Goal: Obtain resource: Obtain resource

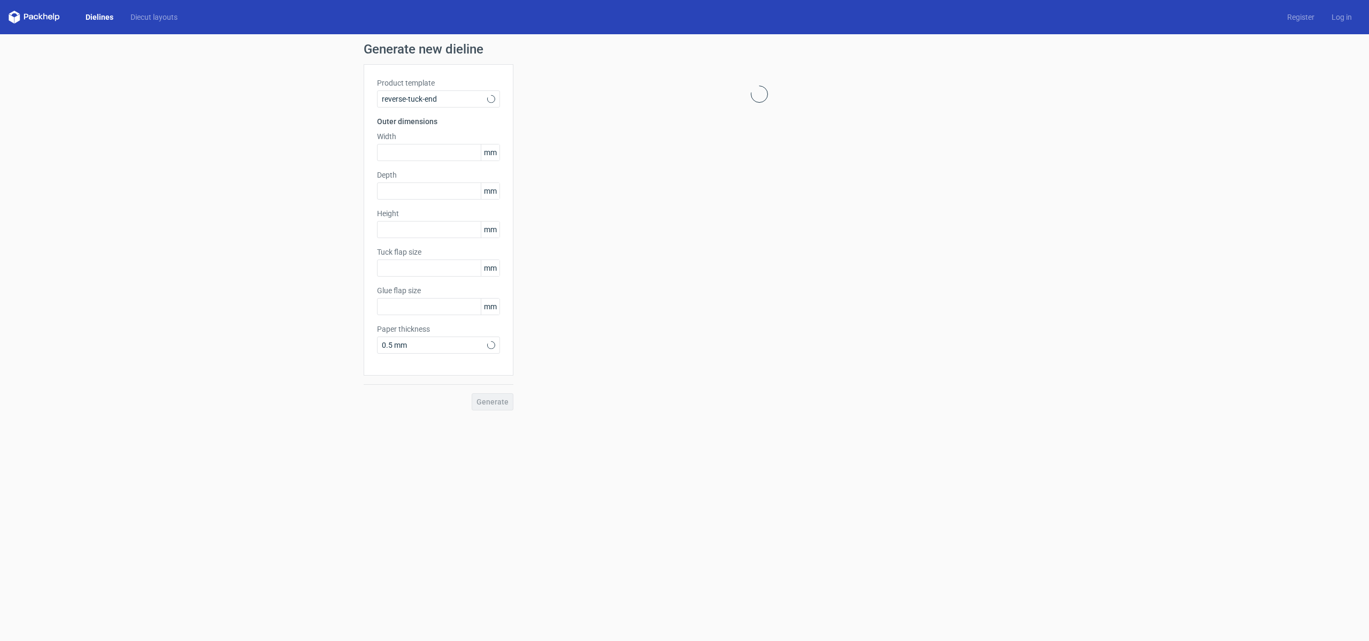
type input "15"
type input "10"
click at [106, 18] on link "Dielines" at bounding box center [99, 17] width 45 height 11
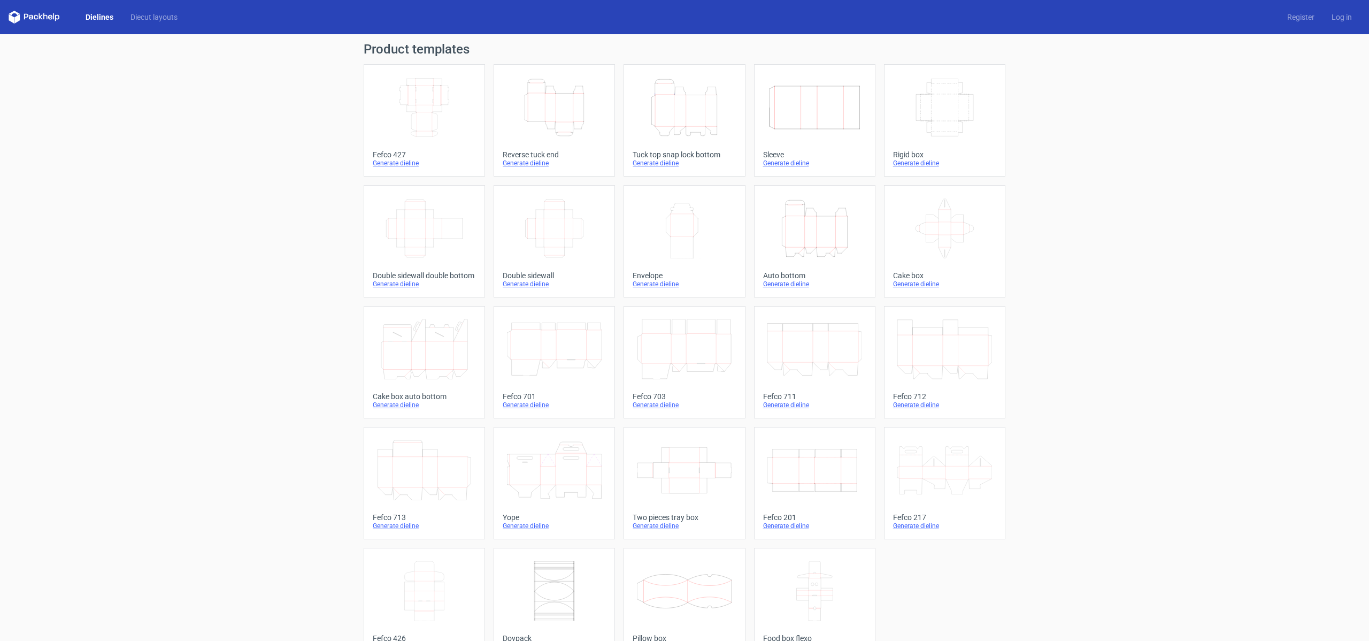
click at [819, 232] on icon "Height Depth Width" at bounding box center [814, 228] width 95 height 60
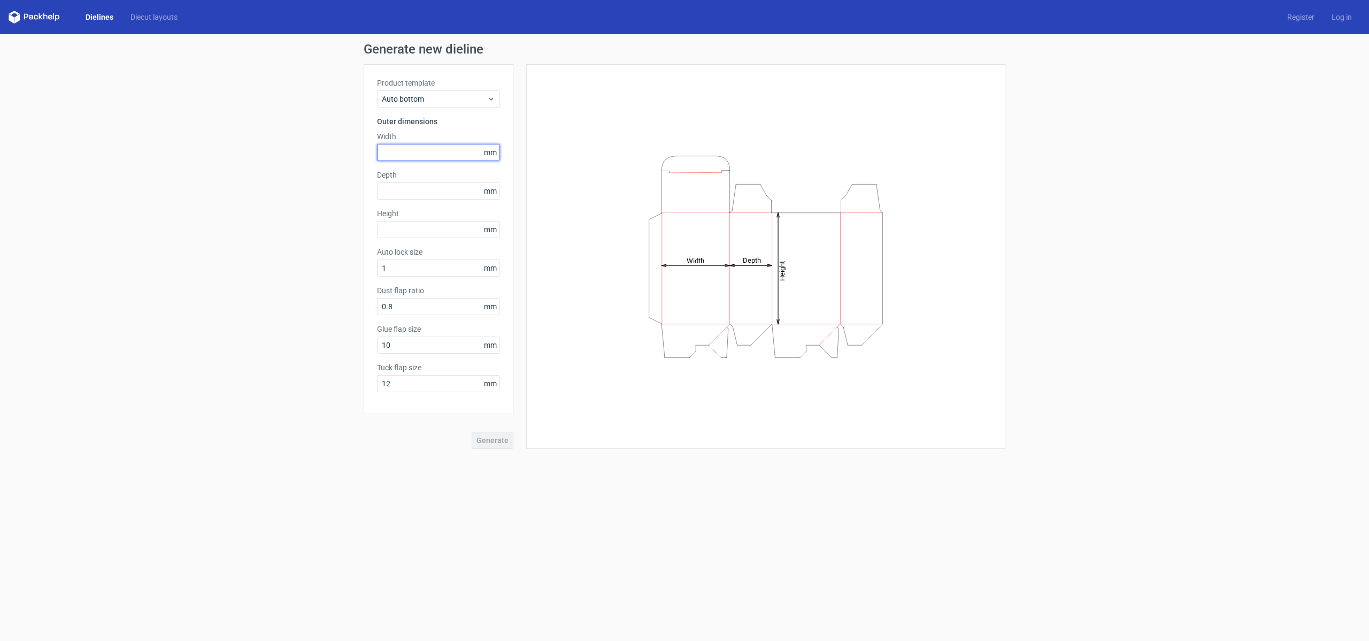
click at [406, 150] on input "text" at bounding box center [438, 152] width 123 height 17
type input "65"
click at [430, 191] on input "text" at bounding box center [438, 190] width 123 height 17
type input "50"
type input "115"
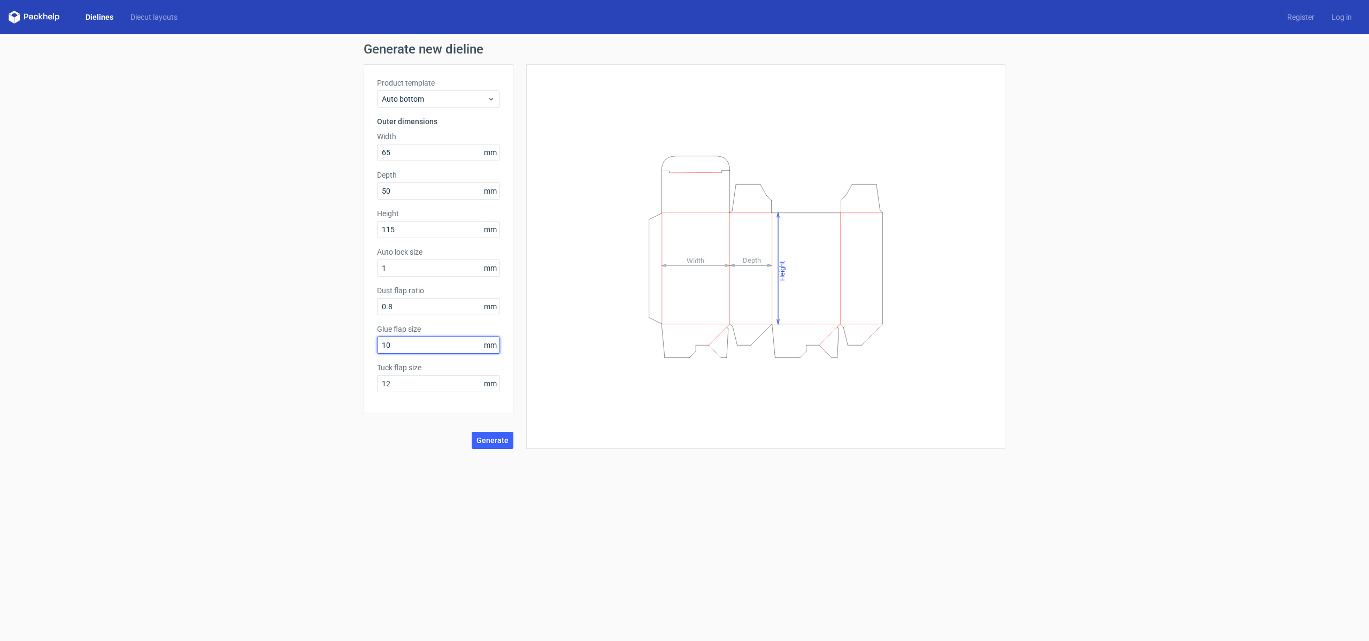
click at [436, 346] on input "10" at bounding box center [438, 344] width 123 height 17
type input "15"
click at [502, 437] on span "Generate" at bounding box center [492, 439] width 32 height 7
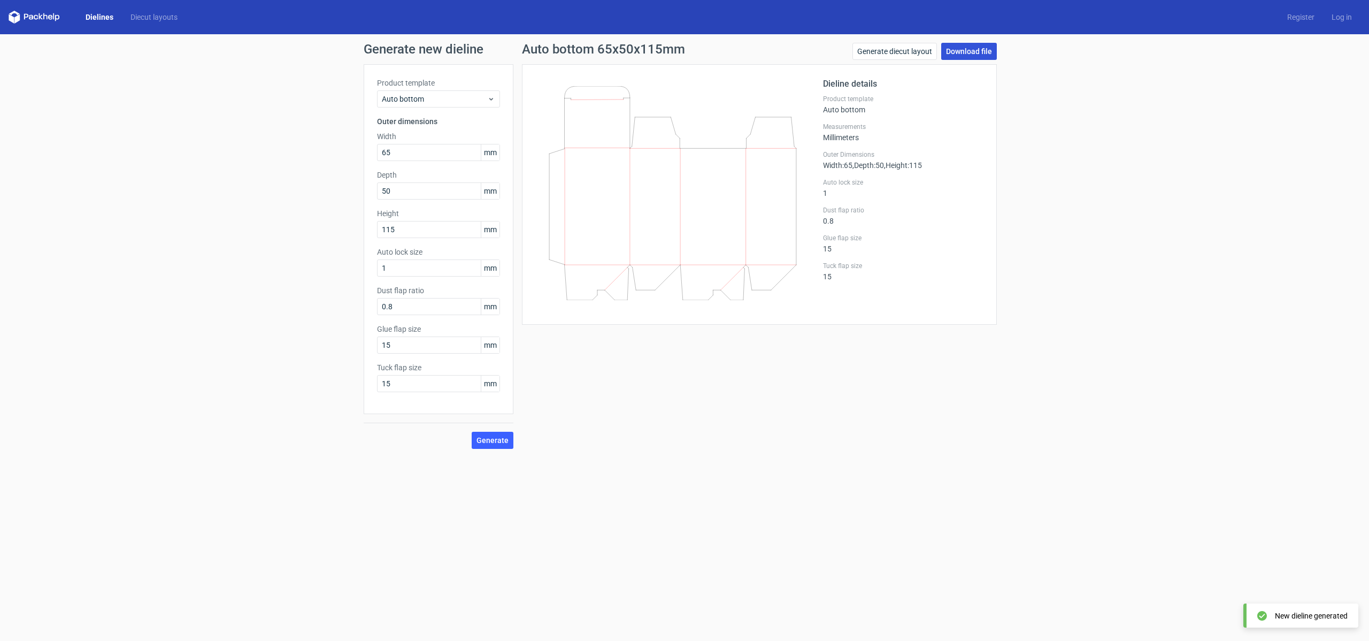
click at [969, 53] on link "Download file" at bounding box center [969, 51] width 56 height 17
click at [978, 52] on link "Download file" at bounding box center [969, 51] width 56 height 17
click at [660, 499] on form "Generate new dieline Product template Auto bottom Outer dimensions Width 65 mm …" at bounding box center [684, 337] width 1369 height 606
click at [498, 439] on span "Generate" at bounding box center [492, 439] width 32 height 7
click at [493, 442] on span "Generate" at bounding box center [492, 439] width 32 height 7
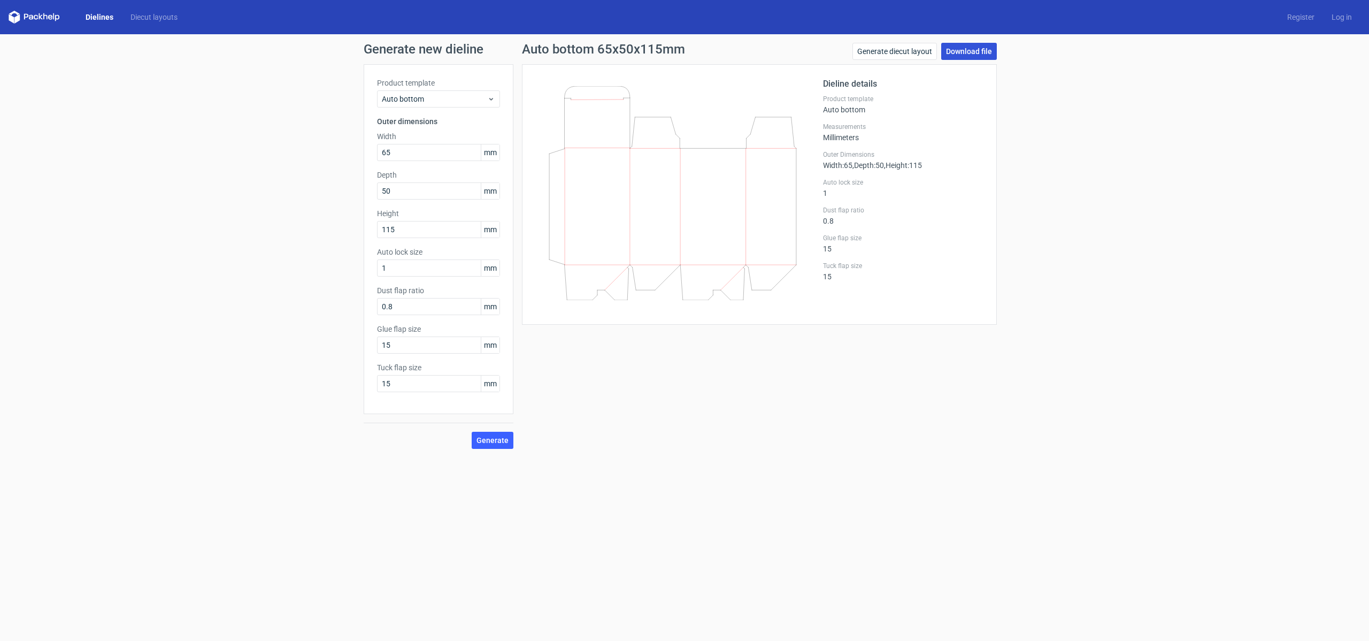
click at [970, 51] on link "Download file" at bounding box center [969, 51] width 56 height 17
click at [669, 404] on div "Auto bottom 65x50x115mm Generate diecut layout Download file Dieline details Pr…" at bounding box center [759, 246] width 492 height 406
click at [99, 18] on link "Dielines" at bounding box center [99, 17] width 45 height 11
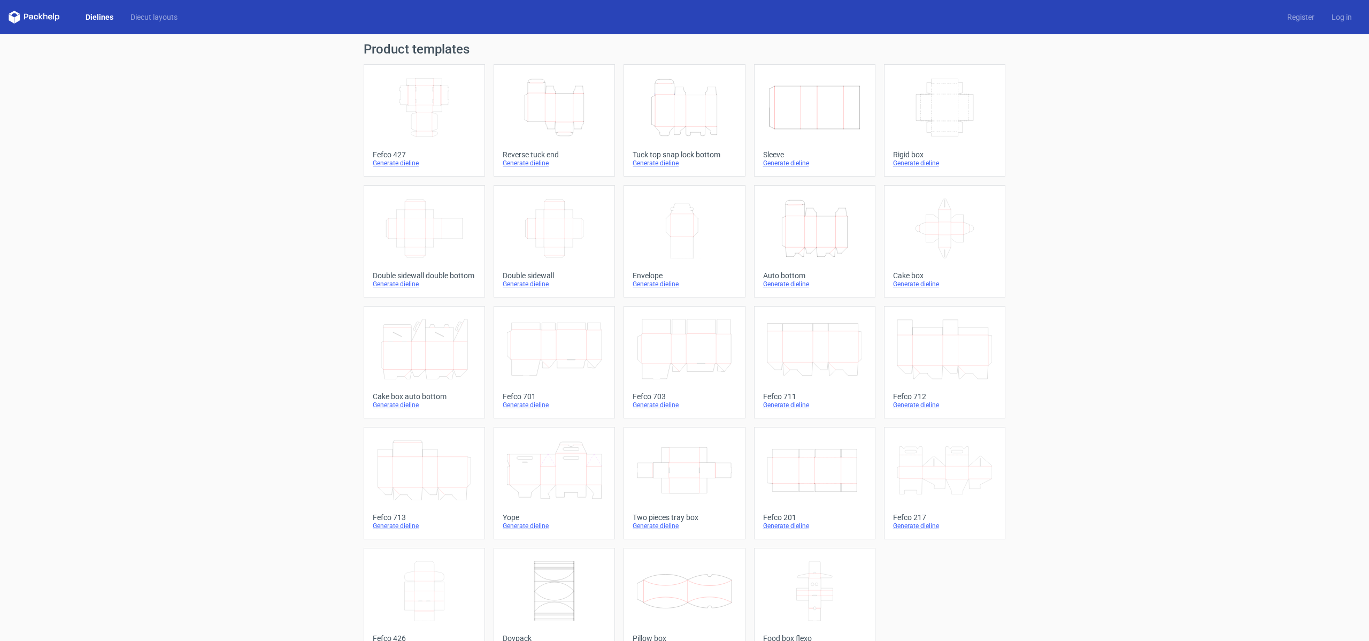
click at [809, 236] on icon "Height Depth Width" at bounding box center [814, 228] width 95 height 60
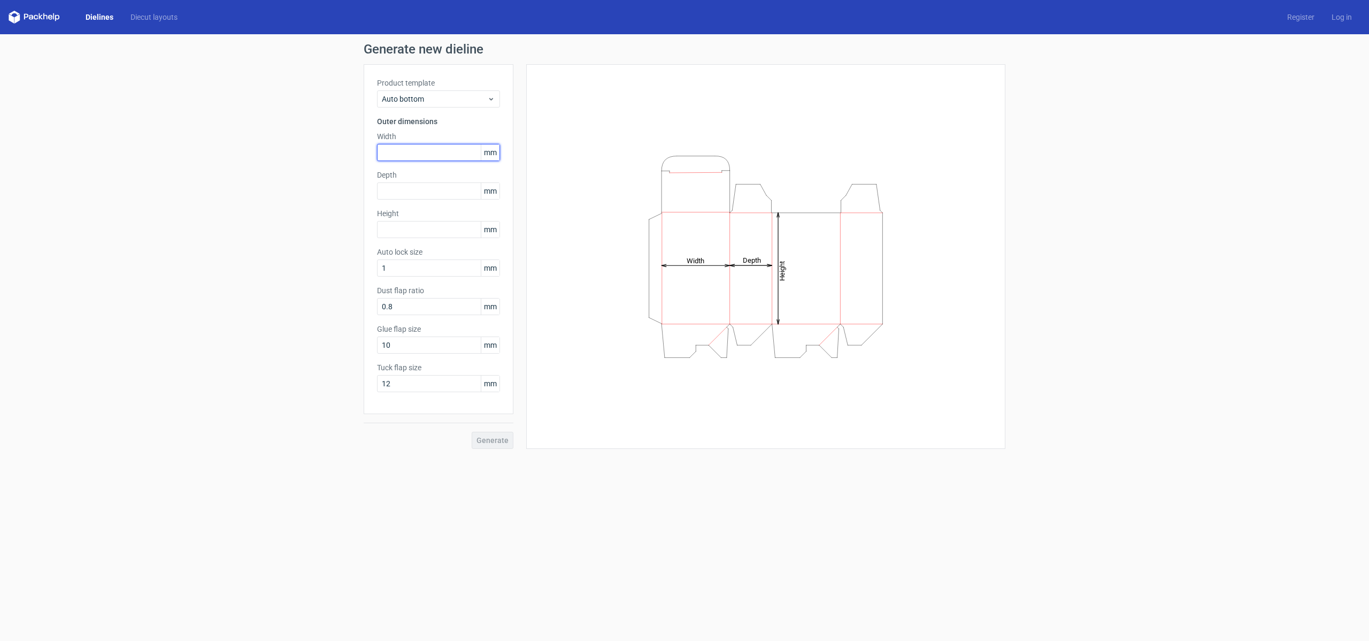
click at [396, 156] on input "text" at bounding box center [438, 152] width 123 height 17
type input "65"
type input "50"
type input "115"
drag, startPoint x: 408, startPoint y: 347, endPoint x: 269, endPoint y: 347, distance: 139.0
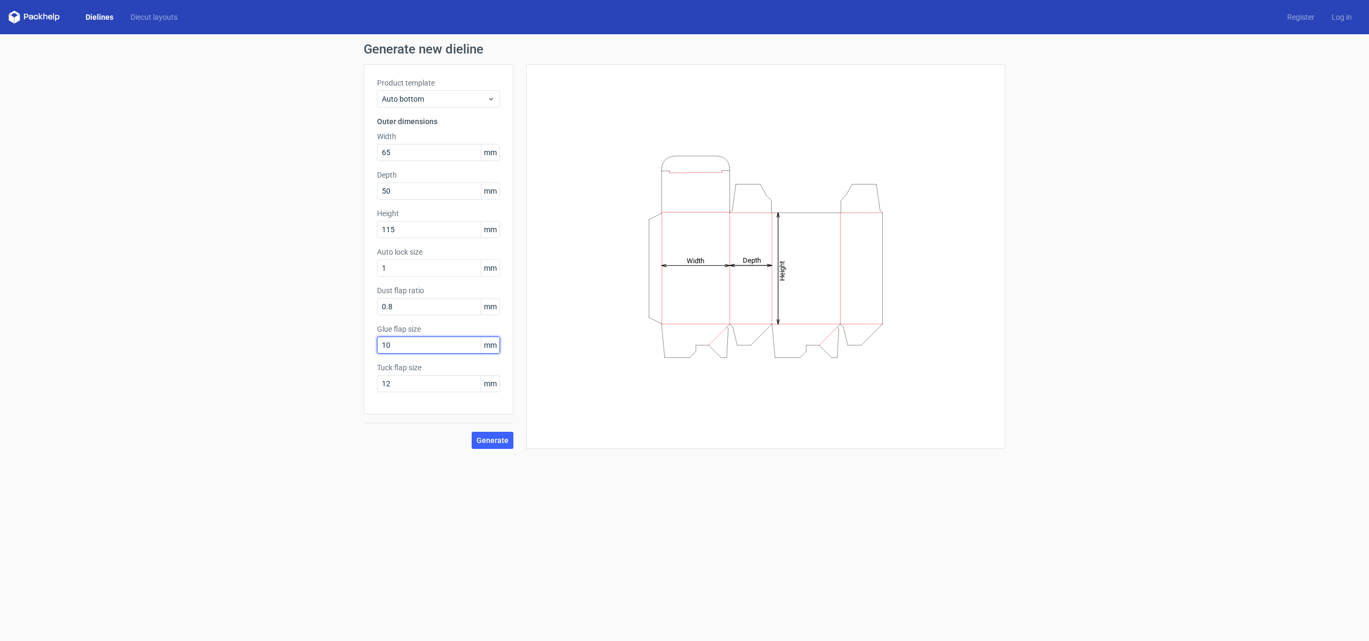
click at [267, 348] on div "Generate new dieline Product template Auto bottom Outer dimensions Width 65 mm …" at bounding box center [684, 245] width 1369 height 423
type input "15"
click at [495, 447] on button "Generate" at bounding box center [493, 439] width 42 height 17
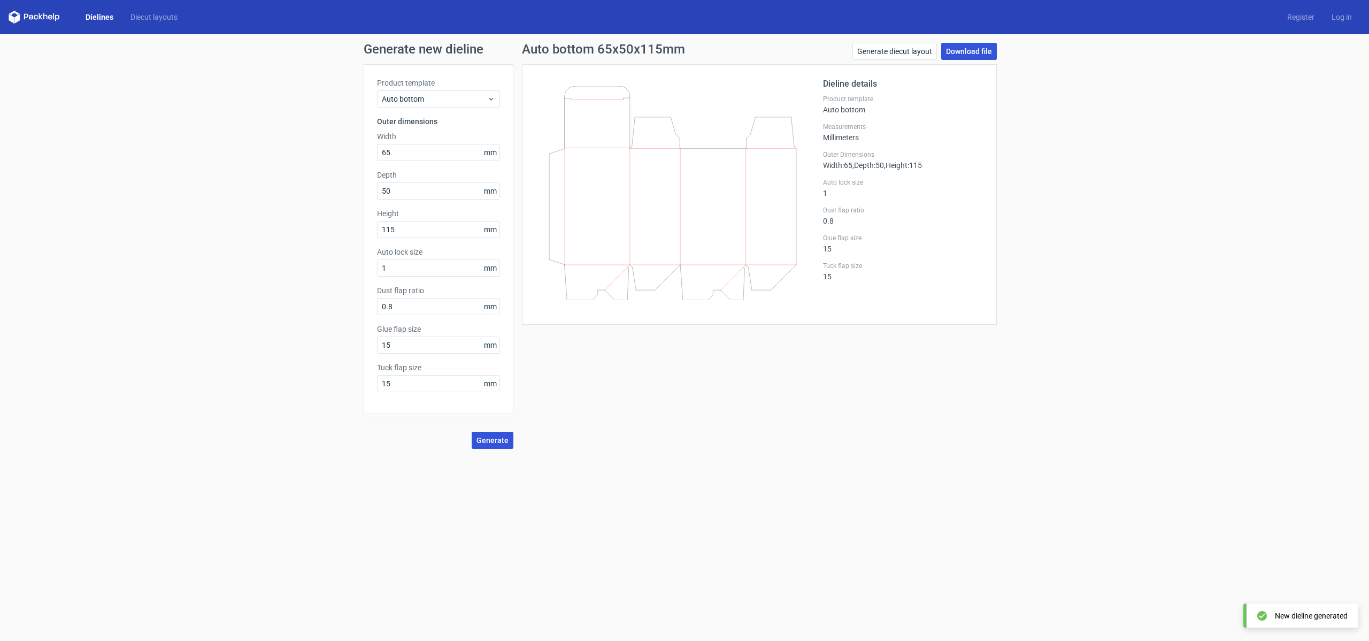
click at [979, 51] on link "Download file" at bounding box center [969, 51] width 56 height 17
click at [971, 51] on link "Download file" at bounding box center [969, 51] width 56 height 17
click at [980, 51] on link "Download file" at bounding box center [969, 51] width 56 height 17
click at [495, 438] on span "Generate" at bounding box center [492, 439] width 32 height 7
click at [979, 52] on link "Download file" at bounding box center [969, 51] width 56 height 17
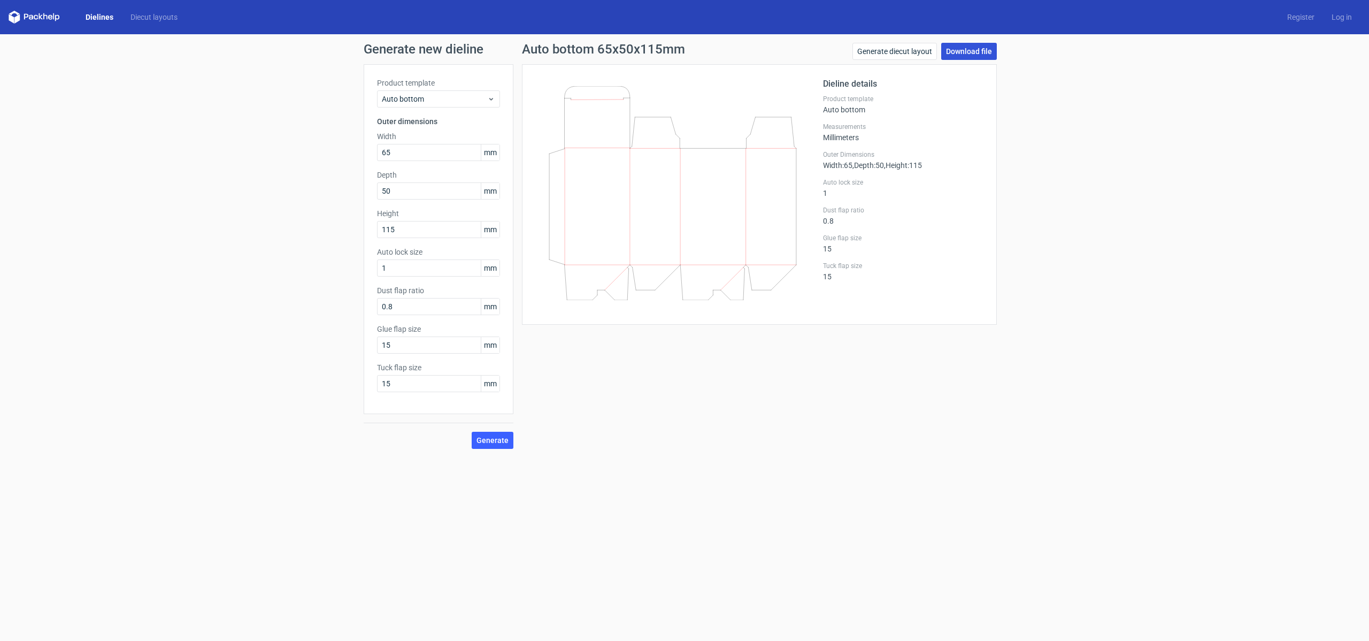
click at [967, 50] on link "Download file" at bounding box center [969, 51] width 56 height 17
click at [887, 55] on link "Generate diecut layout" at bounding box center [894, 51] width 84 height 17
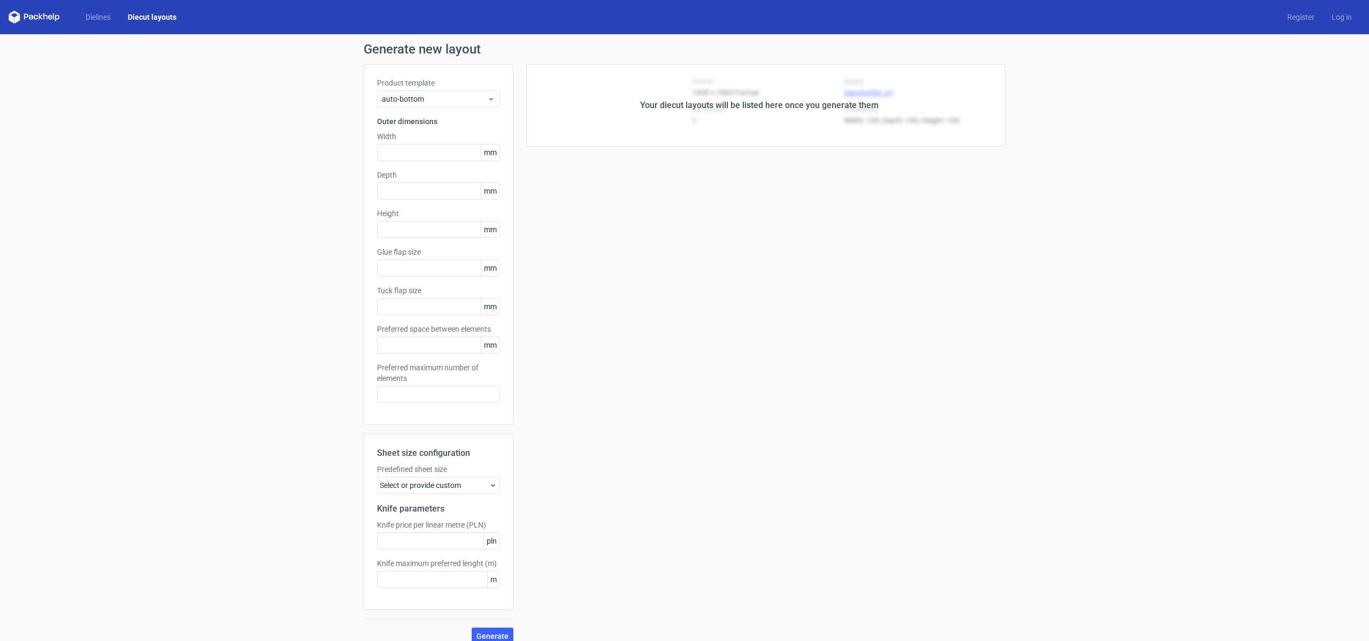
type input "65"
type input "50"
type input "115"
type input "15"
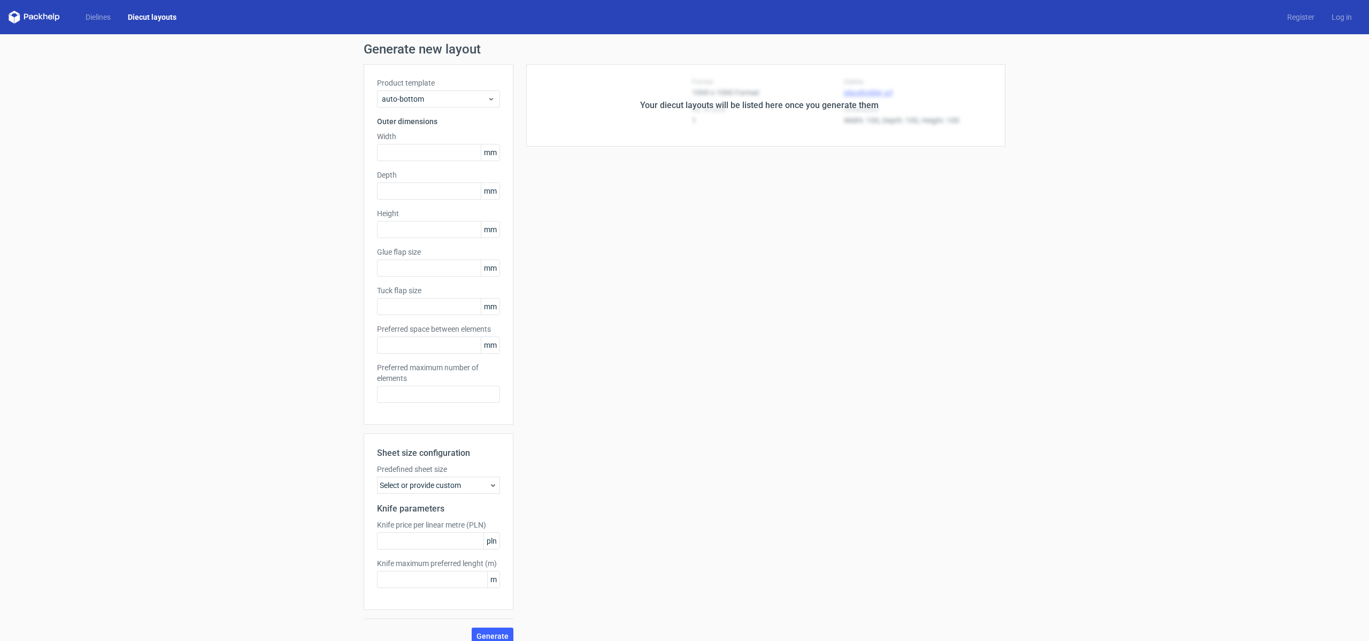
type input "5"
type input "48"
click at [491, 633] on span "Generate" at bounding box center [492, 635] width 32 height 7
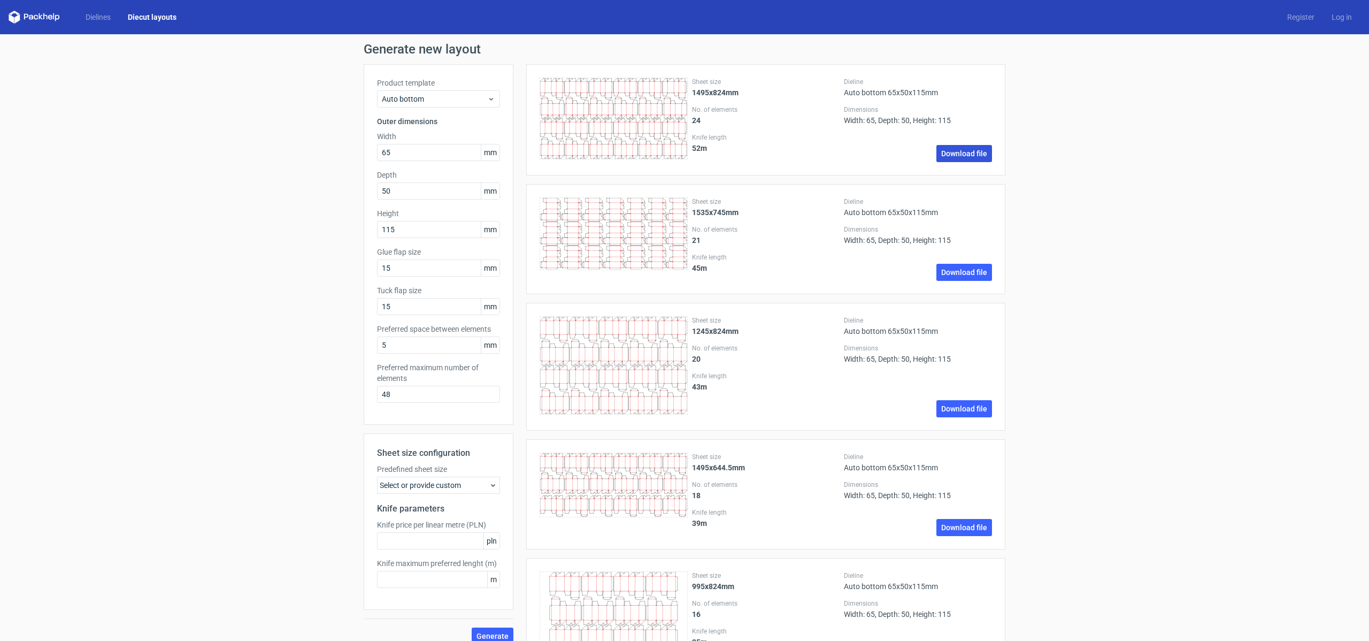
click at [969, 154] on link "Download file" at bounding box center [964, 153] width 56 height 17
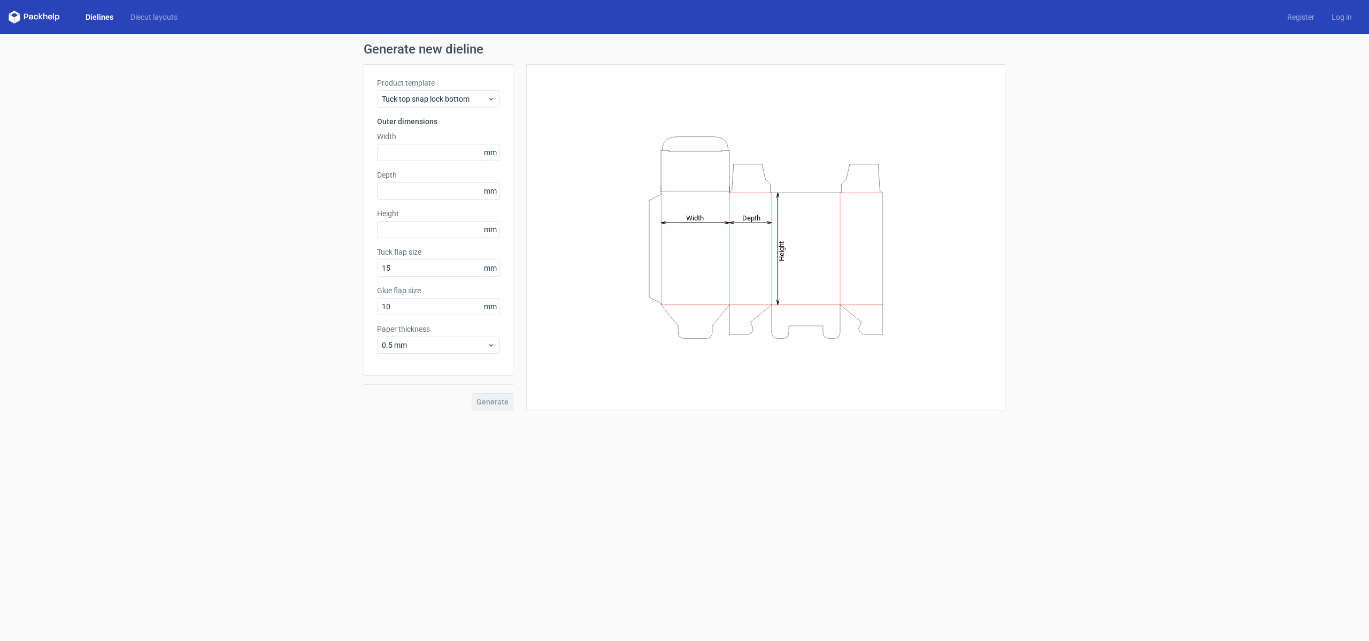
click at [99, 14] on link "Dielines" at bounding box center [99, 17] width 45 height 11
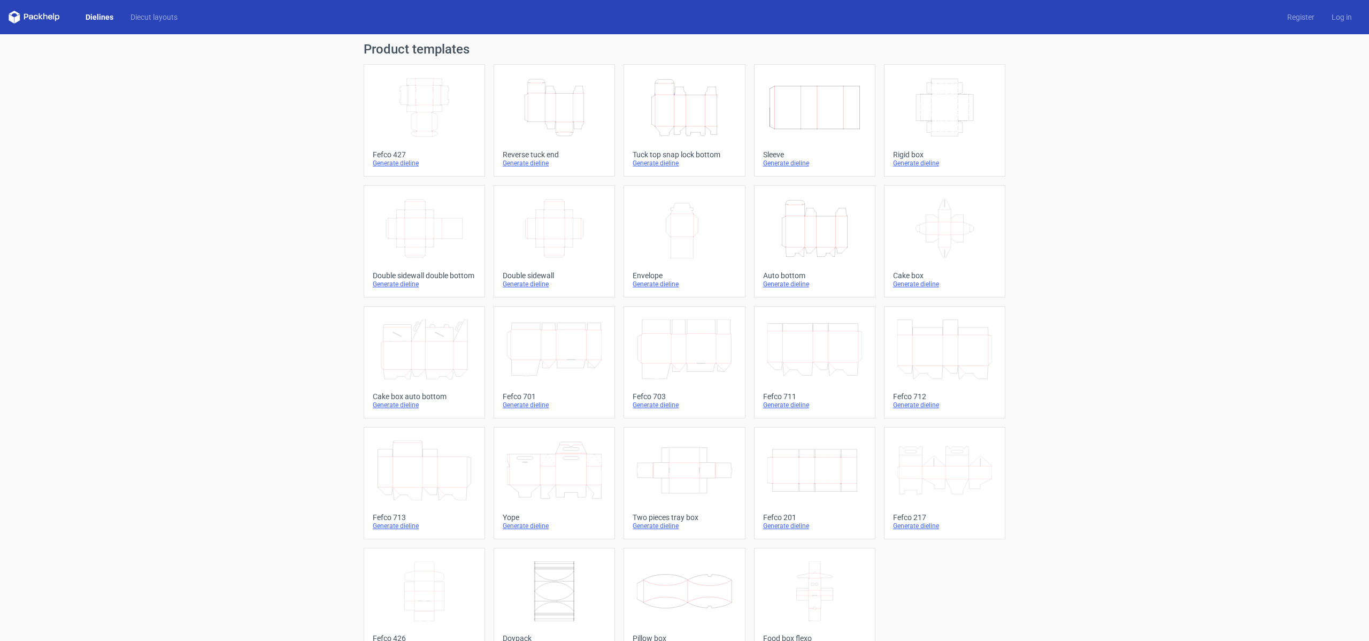
click at [690, 126] on icon "Height Depth Width" at bounding box center [684, 108] width 95 height 60
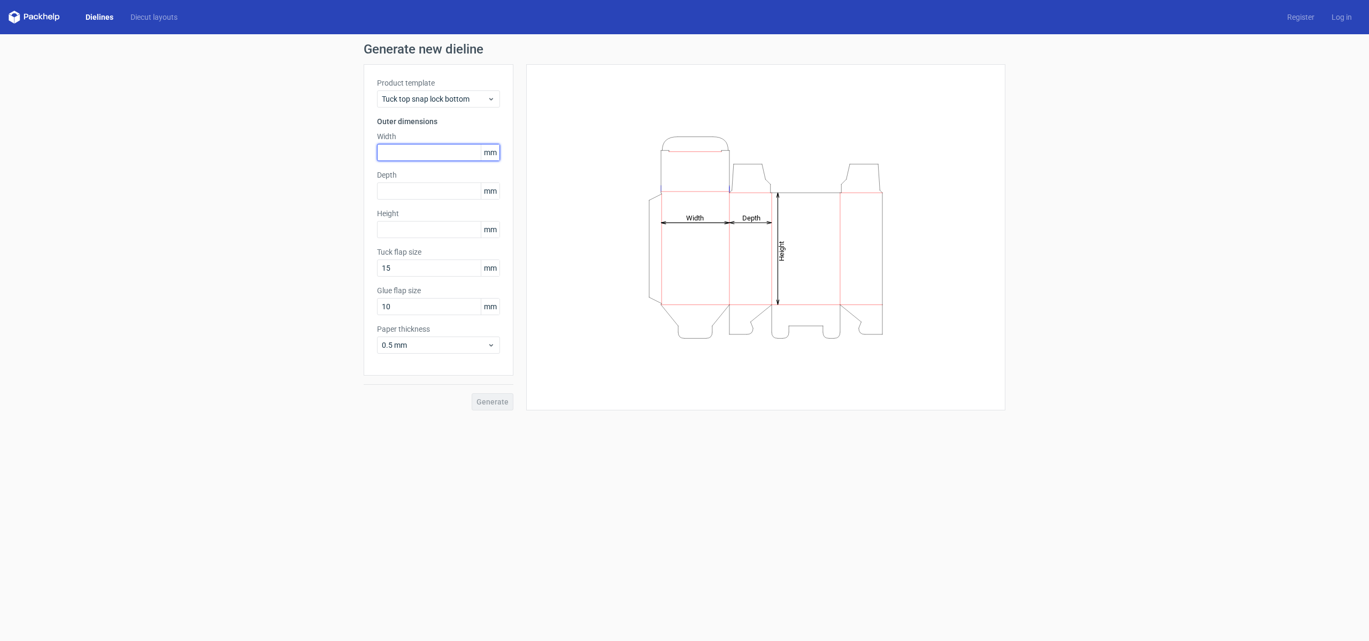
click at [415, 151] on input "text" at bounding box center [438, 152] width 123 height 17
type input "65"
type input "50"
type input "115"
click at [491, 404] on span "Generate" at bounding box center [492, 401] width 32 height 7
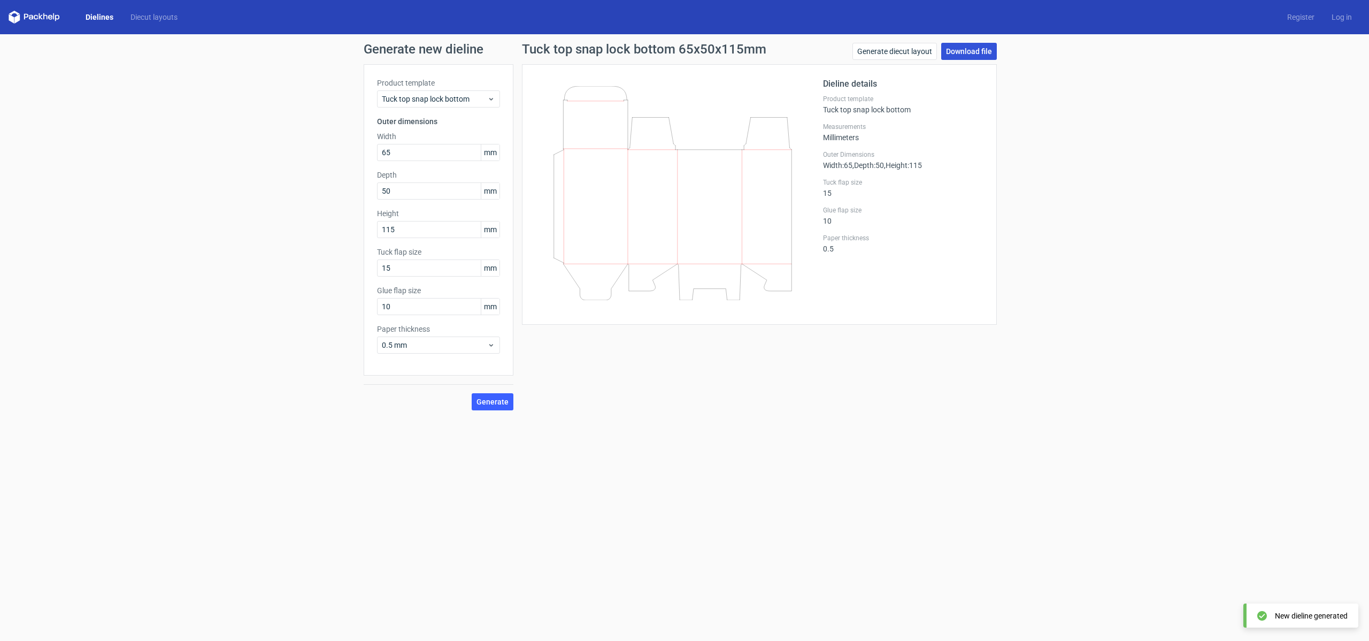
click at [982, 47] on link "Download file" at bounding box center [969, 51] width 56 height 17
click at [95, 17] on link "Dielines" at bounding box center [99, 17] width 45 height 11
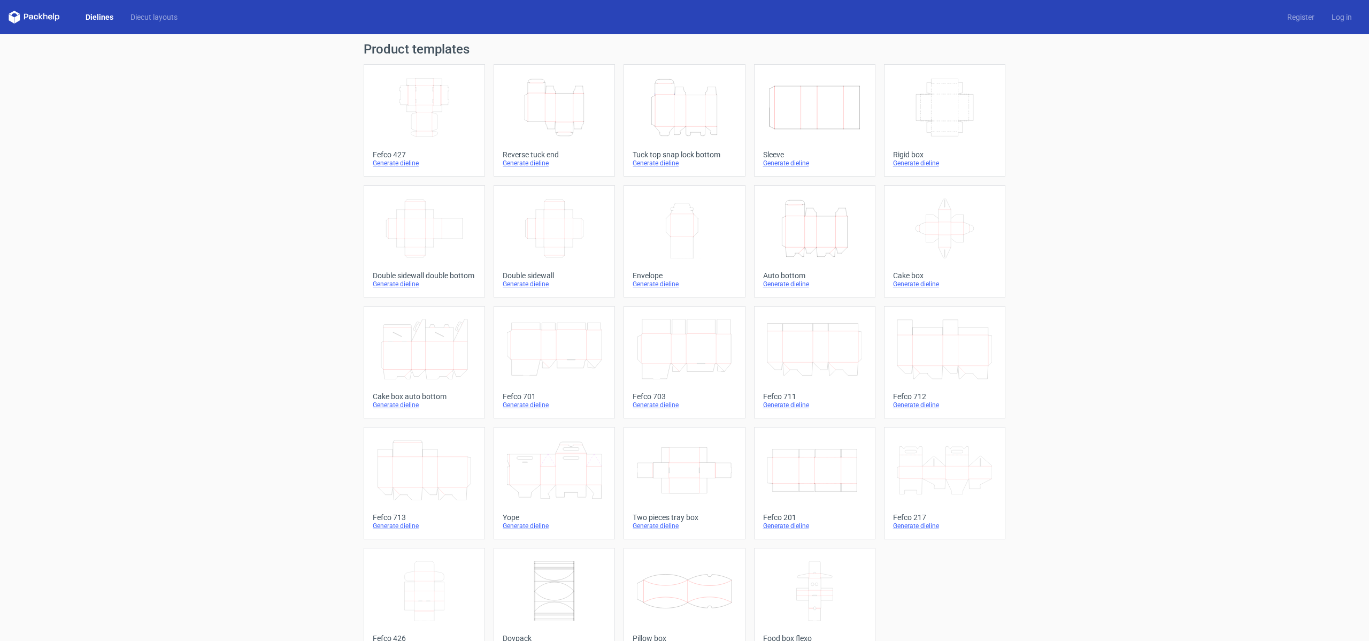
click at [569, 113] on icon "Height Depth Width" at bounding box center [554, 108] width 95 height 60
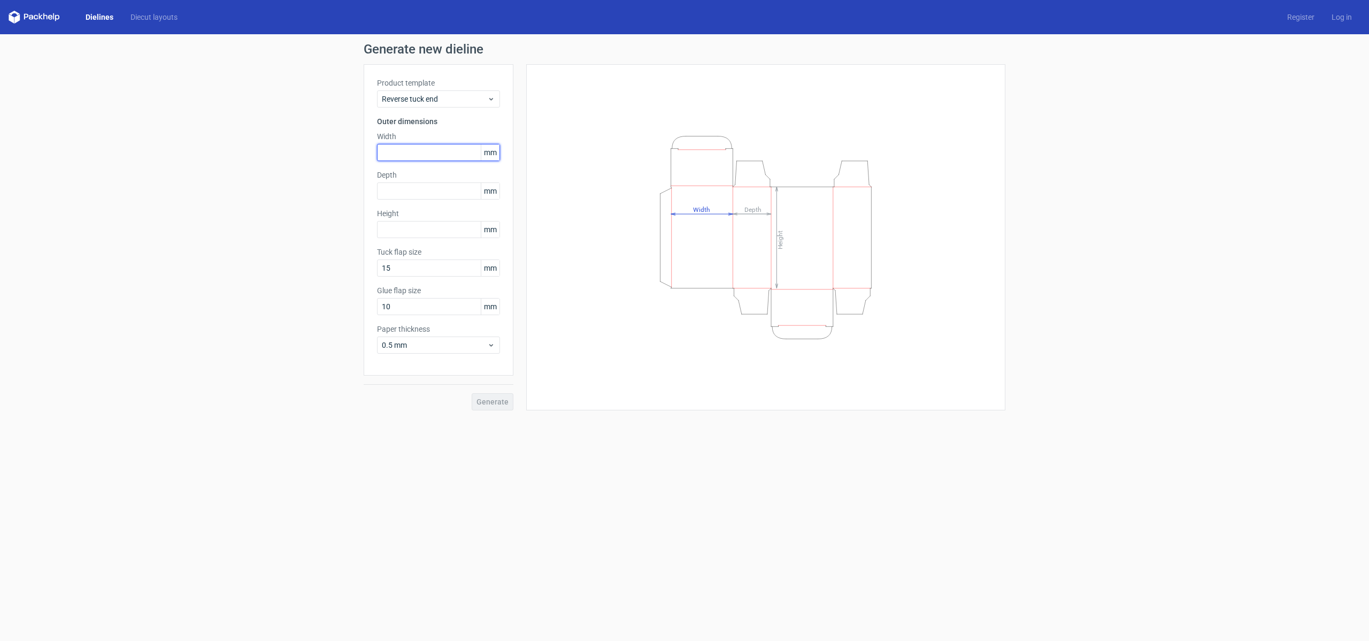
click at [419, 152] on input "text" at bounding box center [438, 152] width 123 height 17
type input "65"
type input "50"
type input "115"
click at [503, 404] on span "Generate" at bounding box center [492, 401] width 32 height 7
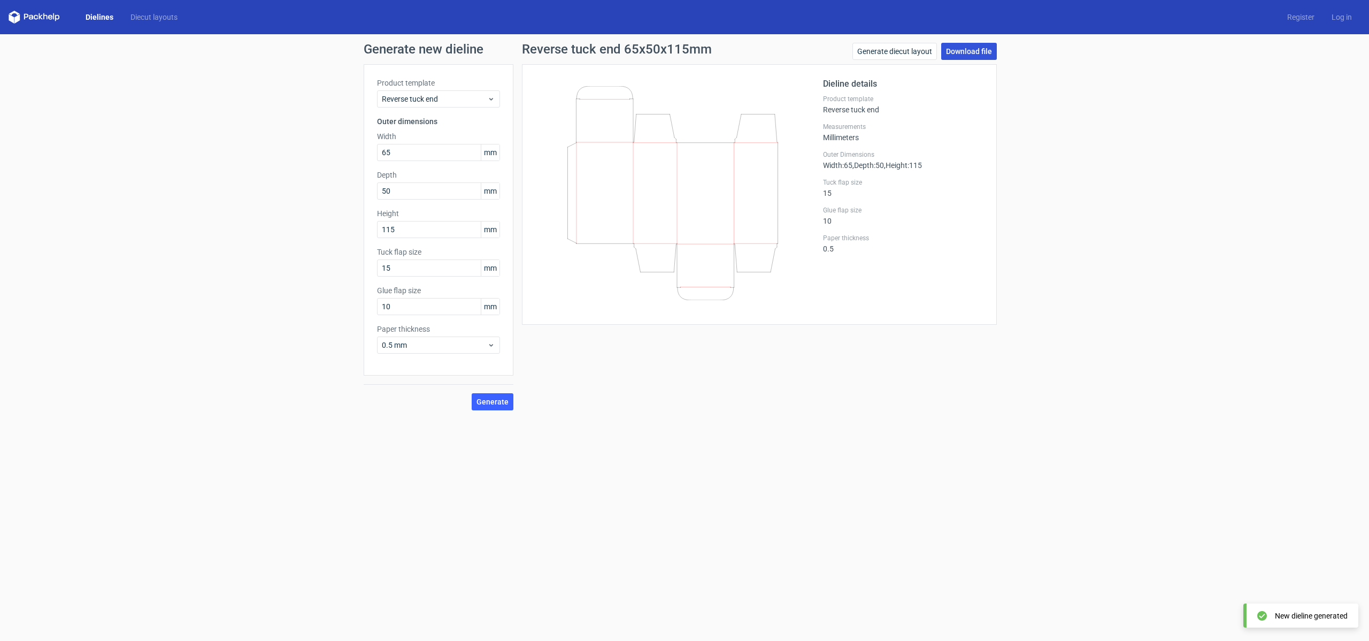
click at [976, 49] on link "Download file" at bounding box center [969, 51] width 56 height 17
click at [227, 326] on div "Generate new dieline Product template Reverse tuck end Outer dimensions Width 6…" at bounding box center [684, 226] width 1369 height 384
click at [153, 14] on link "Diecut layouts" at bounding box center [154, 17] width 64 height 11
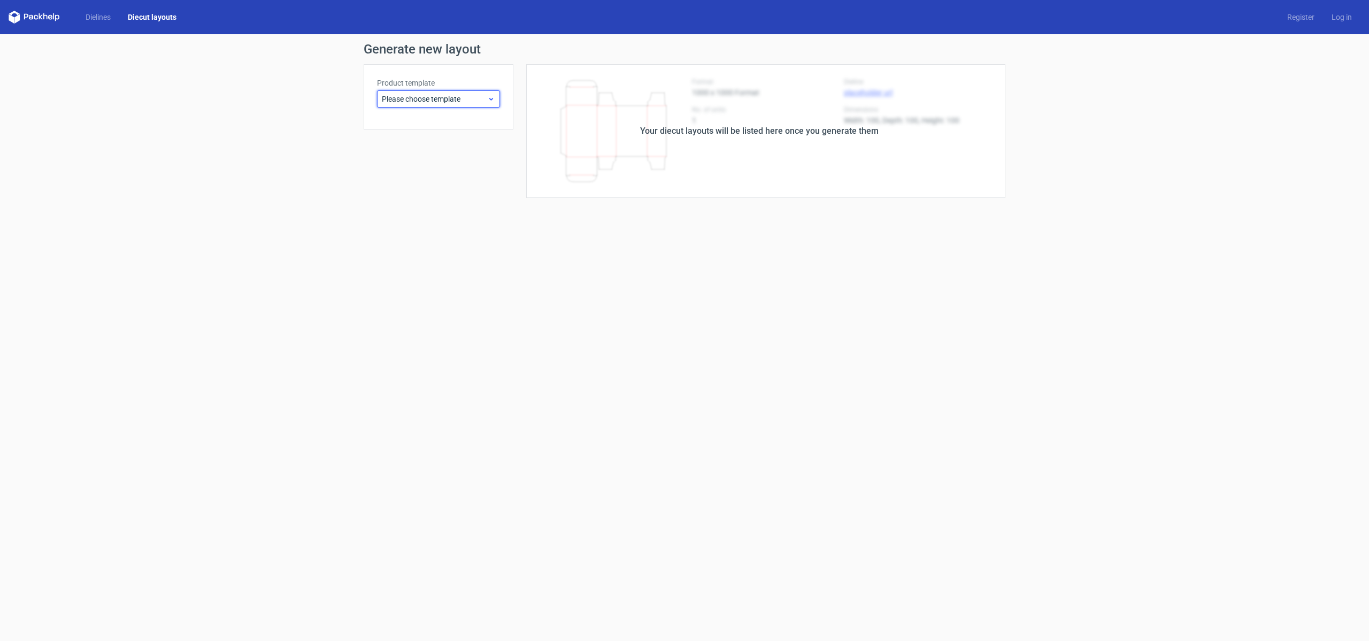
click at [452, 105] on div "Please choose template" at bounding box center [438, 98] width 123 height 17
click at [420, 262] on div "Auto bottom" at bounding box center [438, 259] width 114 height 17
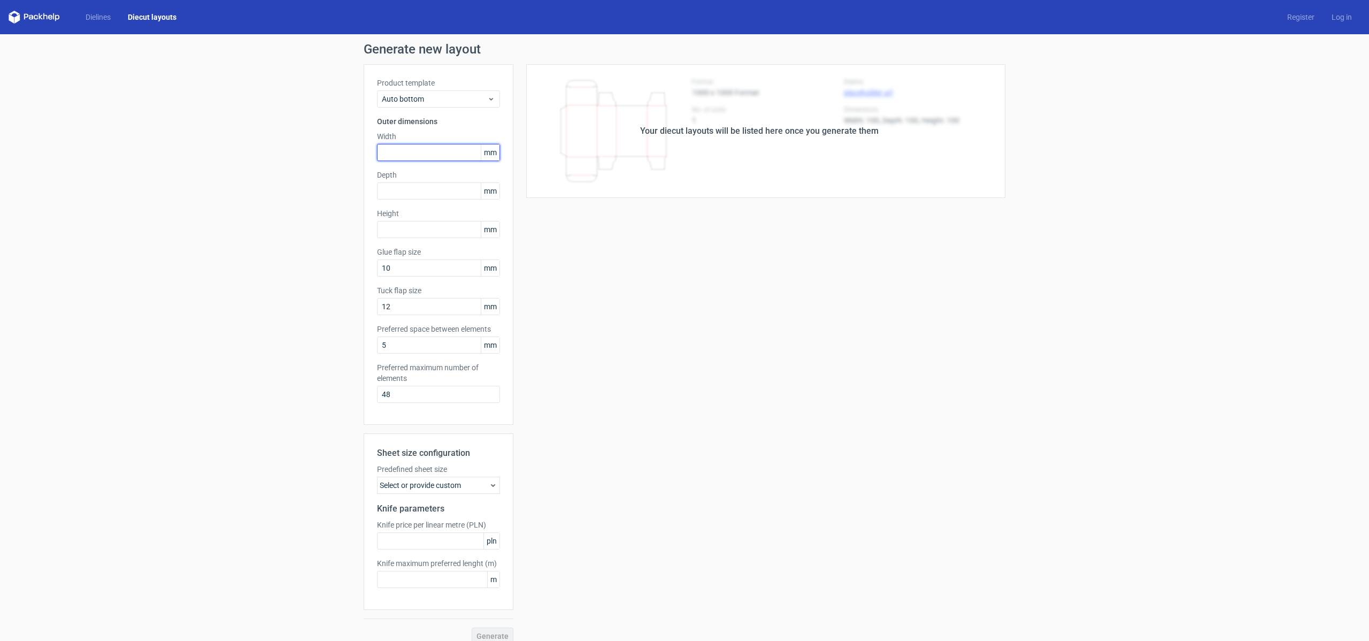
click at [414, 153] on input "text" at bounding box center [438, 152] width 123 height 17
type input "65"
type input "50"
type input "115"
type input "15"
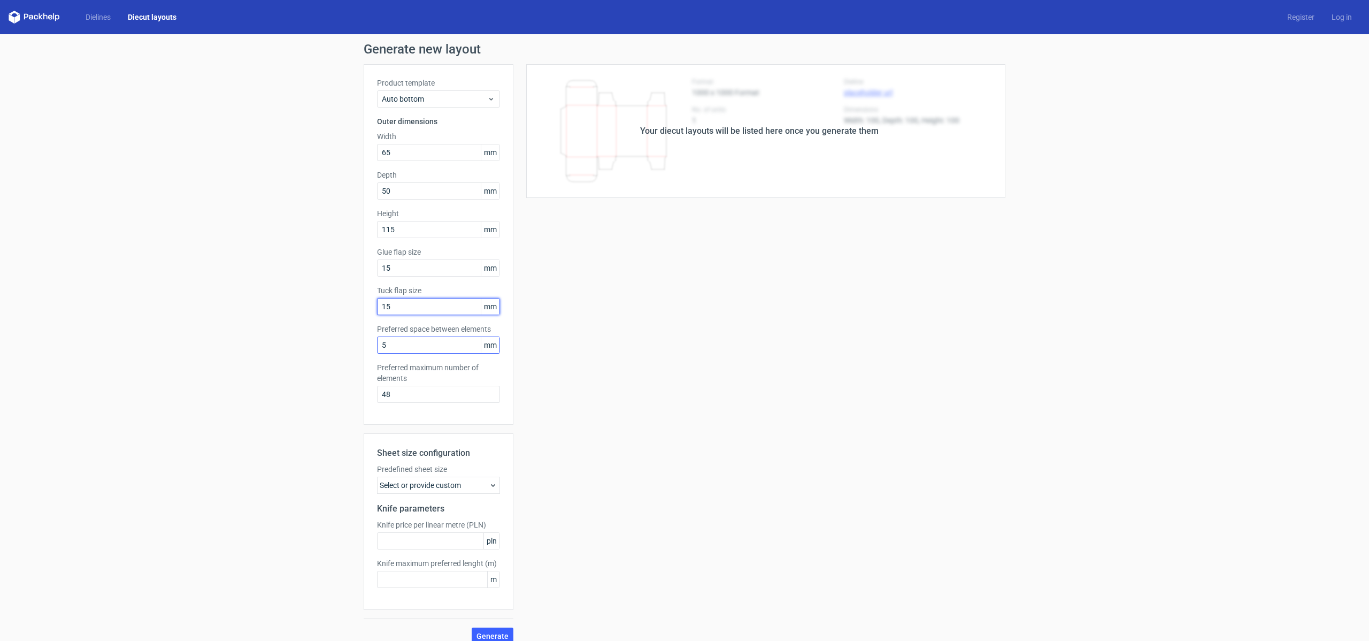
type input "15"
drag, startPoint x: 397, startPoint y: 346, endPoint x: 251, endPoint y: 330, distance: 146.8
click at [243, 333] on div "Generate new layout Product template Auto bottom Outer dimensions Width 65 mm D…" at bounding box center [684, 343] width 1369 height 619
type input "0"
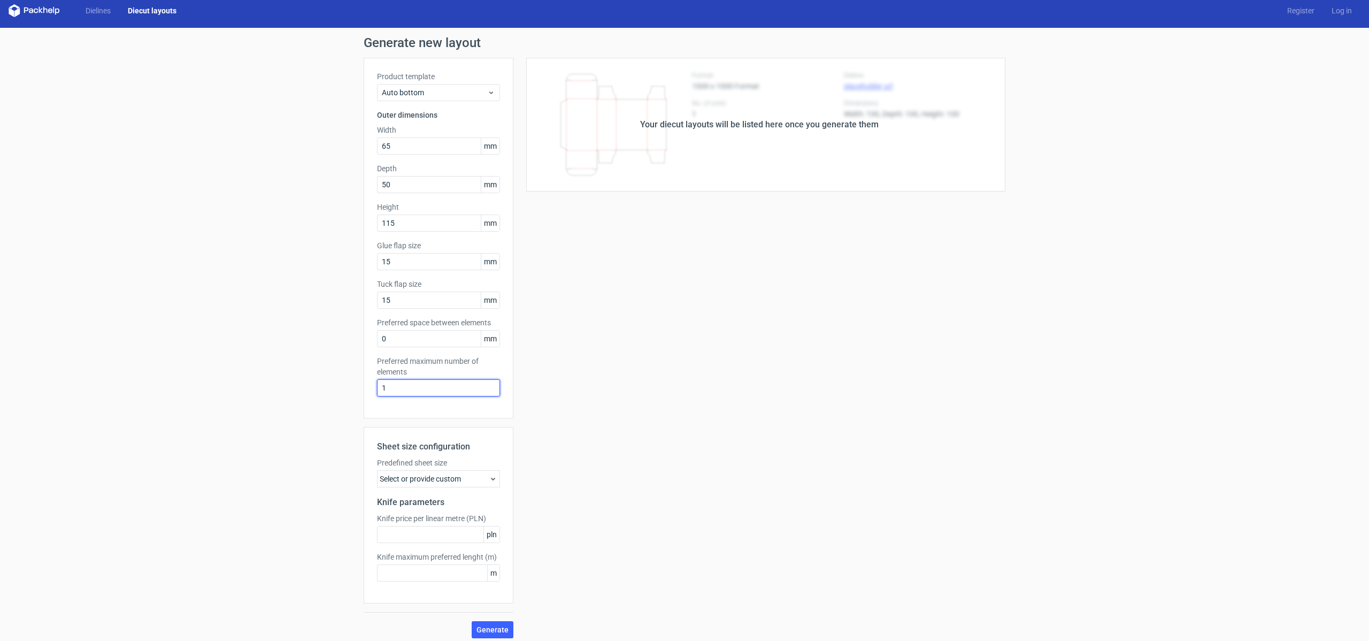
scroll to position [12, 0]
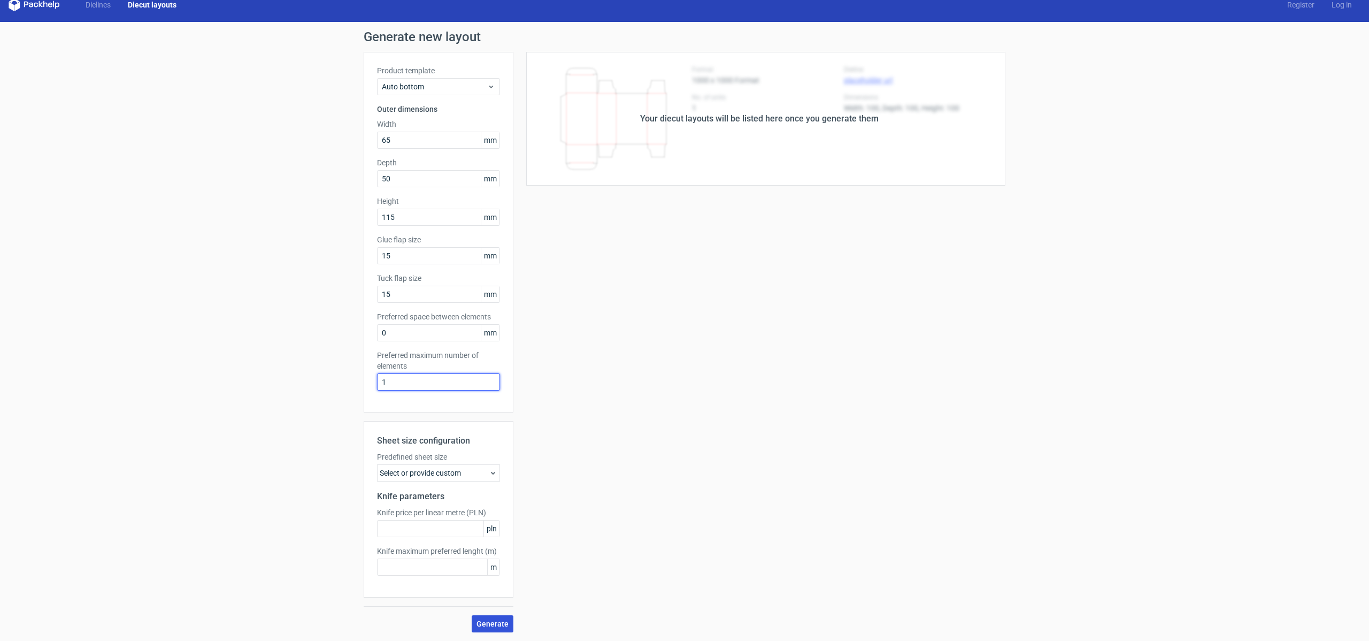
type input "1"
click at [501, 622] on span "Generate" at bounding box center [492, 623] width 32 height 7
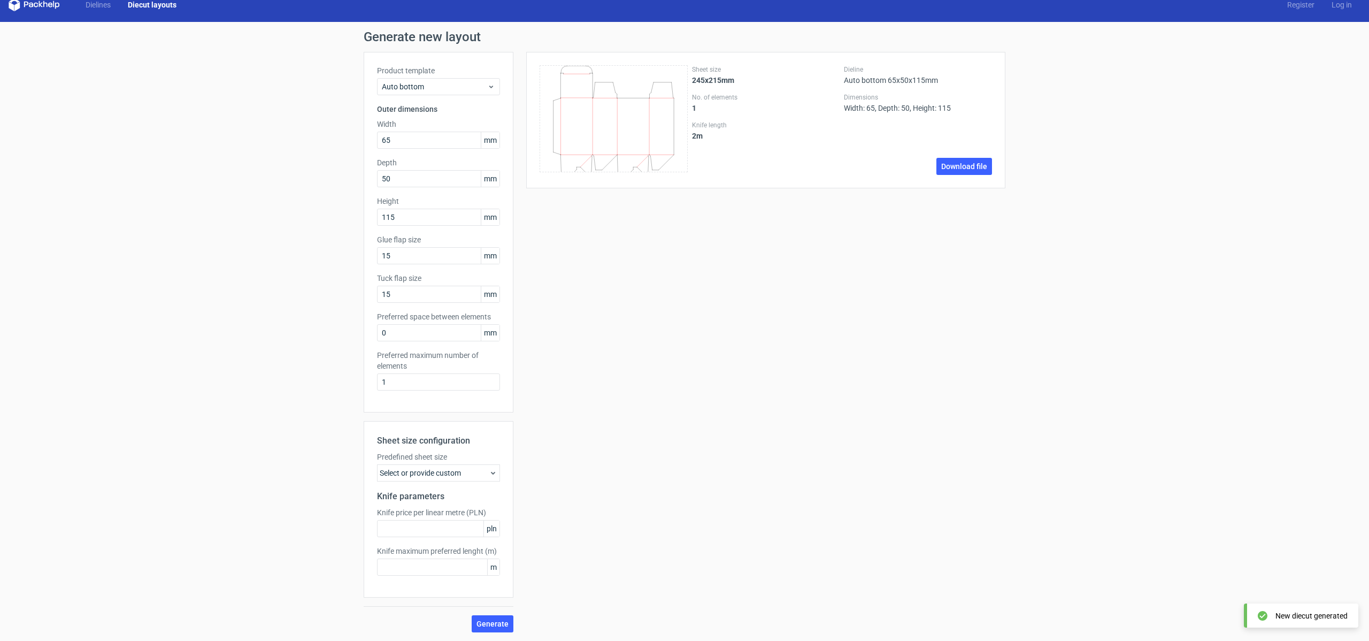
scroll to position [0, 0]
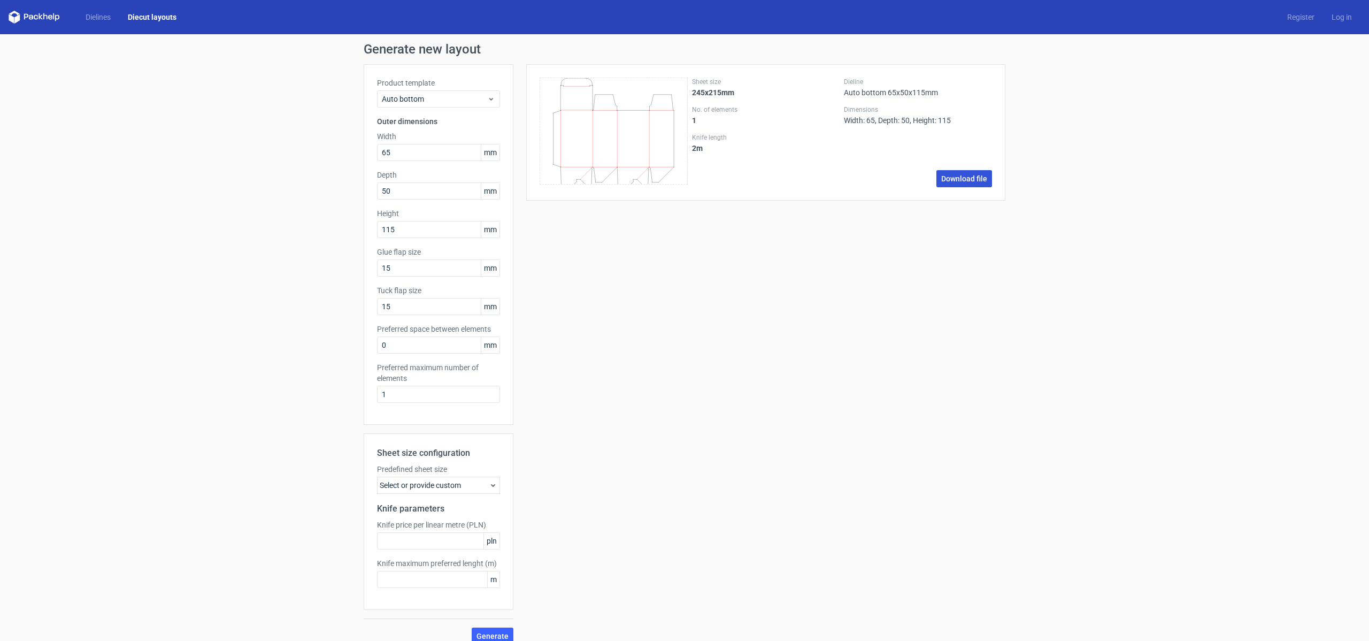
click at [969, 179] on link "Download file" at bounding box center [964, 178] width 56 height 17
